Goal: Task Accomplishment & Management: Manage account settings

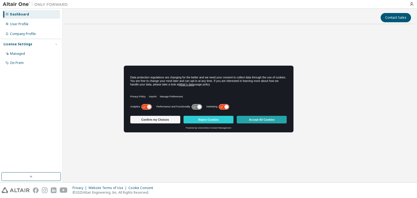
click at [261, 120] on button "Accept All Cookies" at bounding box center [262, 120] width 50 height 8
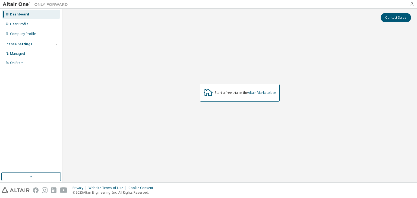
click at [36, 45] on div "License Settings" at bounding box center [31, 44] width 55 height 5
click at [22, 51] on div "Managed" at bounding box center [31, 53] width 58 height 9
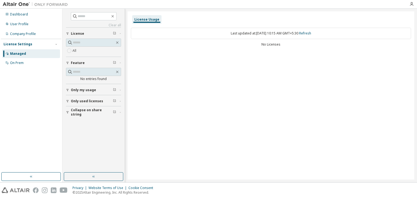
click at [97, 35] on div "License" at bounding box center [95, 34] width 49 height 4
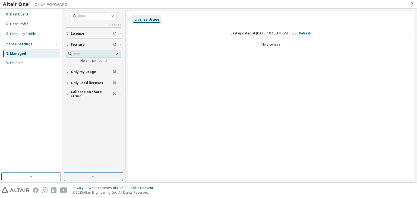
click at [115, 32] on icon "button" at bounding box center [114, 33] width 3 height 3
click at [113, 33] on icon "button" at bounding box center [114, 33] width 3 height 3
click at [101, 95] on span "Collapse on share string" at bounding box center [92, 94] width 42 height 9
click at [108, 84] on div "Only used licenses" at bounding box center [95, 83] width 49 height 4
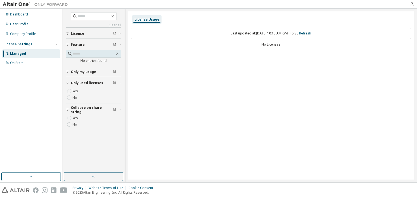
click at [93, 71] on span "Only my usage" at bounding box center [83, 72] width 25 height 4
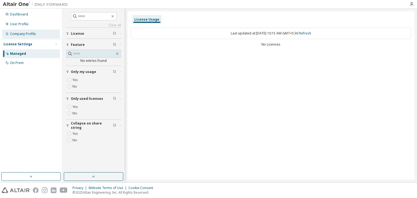
click at [29, 34] on div "Company Profile" at bounding box center [23, 34] width 26 height 4
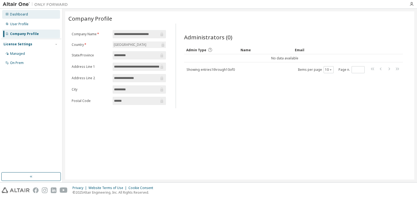
click at [24, 15] on div "Dashboard" at bounding box center [19, 14] width 18 height 4
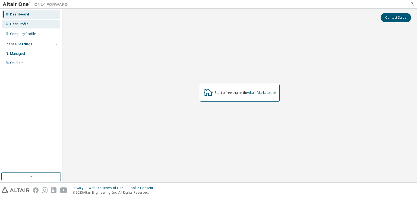
click at [24, 21] on div "User Profile" at bounding box center [31, 24] width 58 height 9
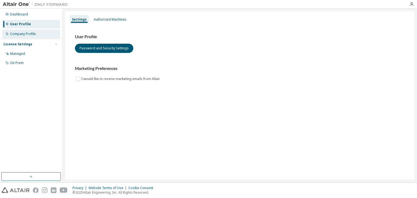
click at [26, 34] on div "Company Profile" at bounding box center [23, 34] width 26 height 4
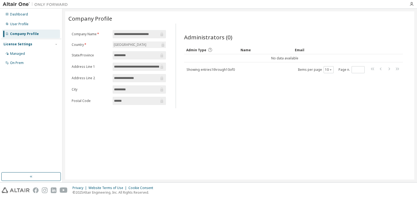
click at [14, 45] on div "License Settings" at bounding box center [18, 44] width 29 height 4
click at [14, 43] on div "License Settings" at bounding box center [18, 44] width 29 height 4
click at [18, 50] on div "Managed" at bounding box center [31, 53] width 58 height 9
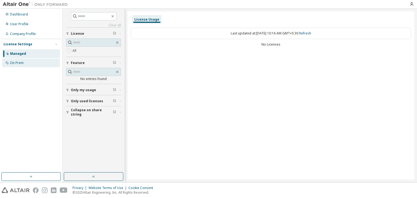
click at [17, 61] on div "On Prem" at bounding box center [17, 63] width 14 height 4
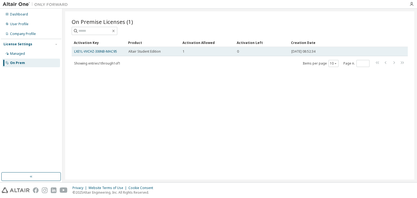
click at [104, 54] on td "LXE1L-VVCHZ-3I6NB-MAC95" at bounding box center [99, 51] width 54 height 9
click at [111, 49] on link "LXE1L-VVCHZ-3I6NB-MAC95" at bounding box center [95, 51] width 43 height 5
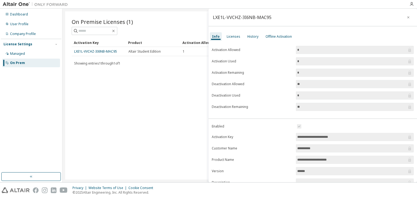
click at [302, 52] on input "*" at bounding box center [352, 49] width 110 height 5
click at [237, 38] on div "Licenses" at bounding box center [234, 36] width 14 height 4
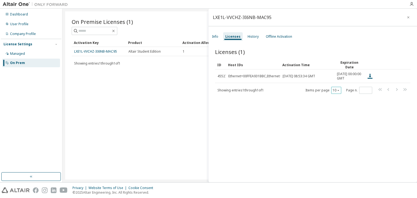
click at [333, 90] on button "10" at bounding box center [336, 90] width 7 height 4
click at [313, 125] on div "Licenses (1) Clear Load Save Save As Field Operator Value Select filter Select …" at bounding box center [313, 116] width 209 height 149
drag, startPoint x: 274, startPoint y: 34, endPoint x: 271, endPoint y: 33, distance: 3.0
click at [271, 33] on div "Offline Activation" at bounding box center [279, 36] width 31 height 9
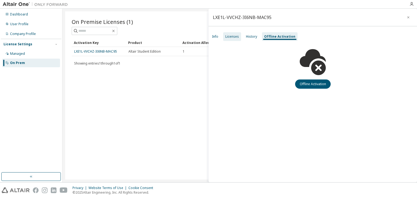
click at [232, 35] on div "Licenses" at bounding box center [232, 36] width 14 height 4
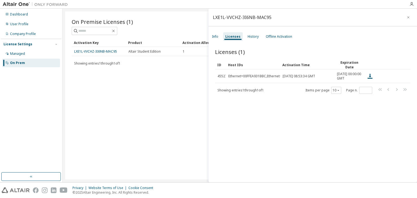
click at [98, 103] on div "On Premise Licenses (1) Clear Load Save Save As Field Operator Value Select fil…" at bounding box center [239, 95] width 349 height 168
click at [407, 15] on icon "button" at bounding box center [409, 17] width 4 height 4
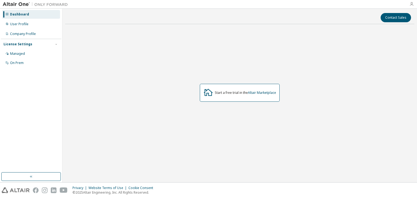
click at [411, 4] on icon "button" at bounding box center [412, 4] width 4 height 4
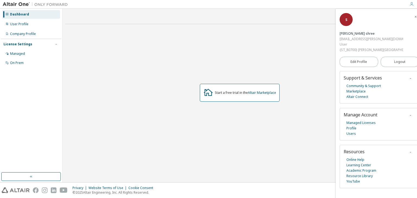
click at [203, 32] on div "Start a free trial in the Altair Marketplace" at bounding box center [239, 93] width 349 height 129
